Goal: Information Seeking & Learning: Check status

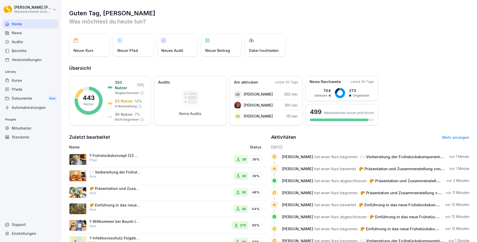
scroll to position [17, 0]
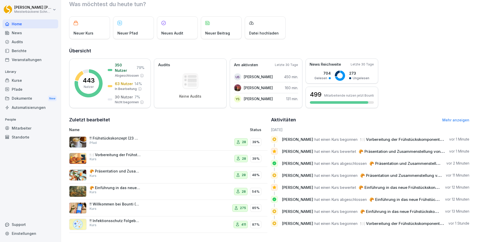
click at [122, 142] on div "!! Frühstückskonzept (23 Minuten) Pfad" at bounding box center [115, 140] width 51 height 9
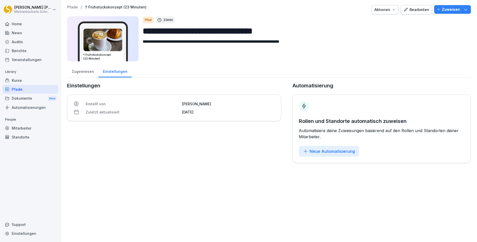
click at [78, 70] on div "Zugewiesen" at bounding box center [82, 70] width 31 height 13
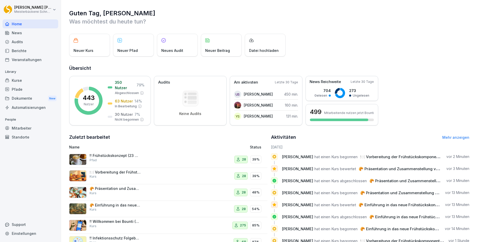
click at [116, 178] on div "🍽️ Vorbereitung der Frühstückskomponenten am Vortag Kurs" at bounding box center [115, 174] width 51 height 9
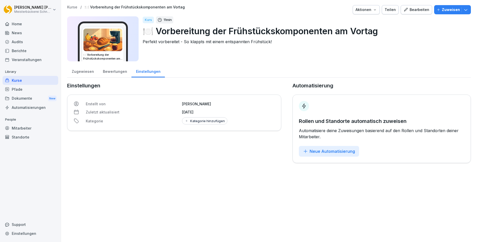
click at [115, 72] on div "Bewertungen" at bounding box center [114, 70] width 33 height 13
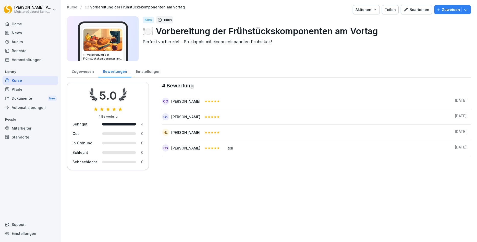
click at [83, 71] on div "Zugewiesen" at bounding box center [82, 70] width 31 height 13
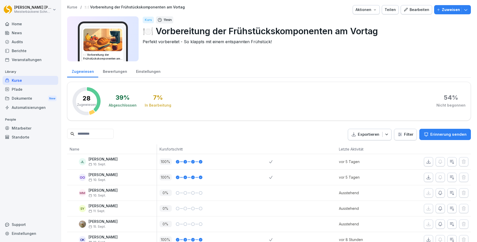
click at [18, 52] on div "Berichte" at bounding box center [31, 50] width 56 height 9
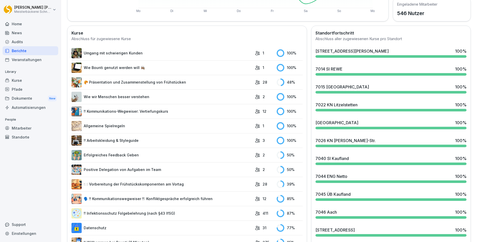
scroll to position [153, 0]
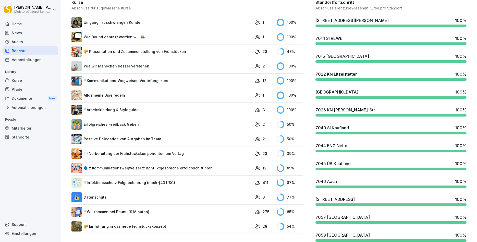
click at [156, 154] on link "🍽️ Vorbereitung der Frühstückskomponenten am Vortag" at bounding box center [161, 153] width 181 height 10
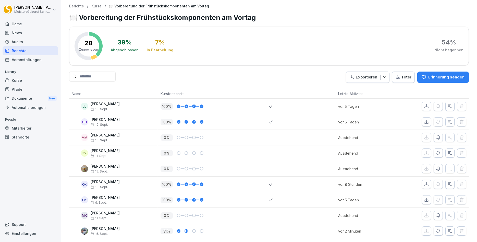
click at [24, 225] on div "Support" at bounding box center [31, 224] width 56 height 9
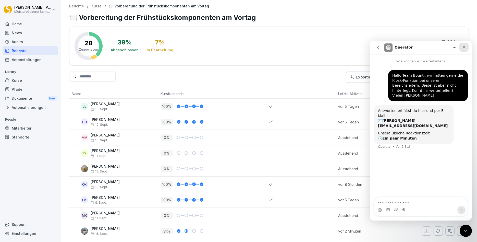
click at [466, 50] on div "Schließen" at bounding box center [463, 47] width 9 height 9
